Goal: Information Seeking & Learning: Learn about a topic

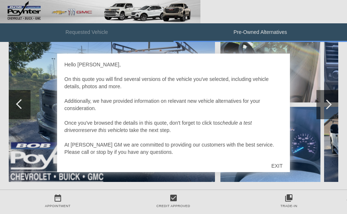
scroll to position [408, 0]
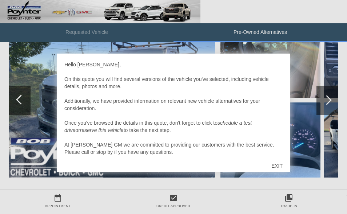
click at [276, 162] on div "EXIT" at bounding box center [277, 166] width 26 height 22
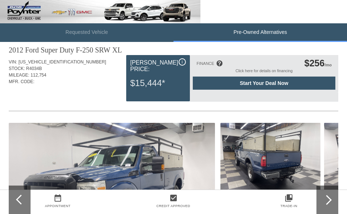
scroll to position [0, 0]
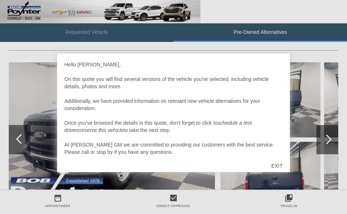
scroll to position [73, 0]
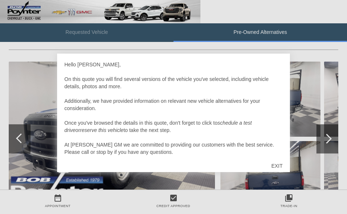
click at [277, 163] on div "EXIT" at bounding box center [277, 166] width 26 height 22
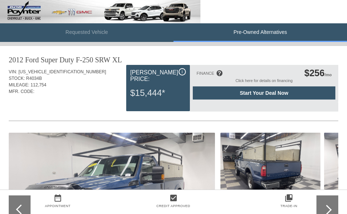
scroll to position [0, 0]
